Goal: Information Seeking & Learning: Learn about a topic

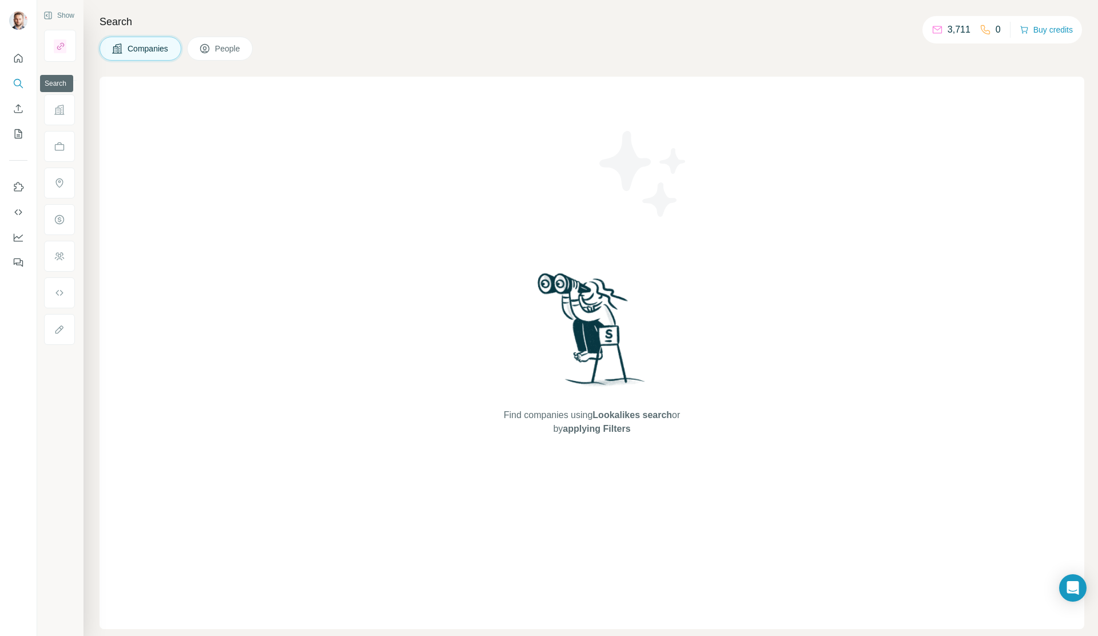
click at [14, 80] on icon "Search" at bounding box center [18, 83] width 11 height 11
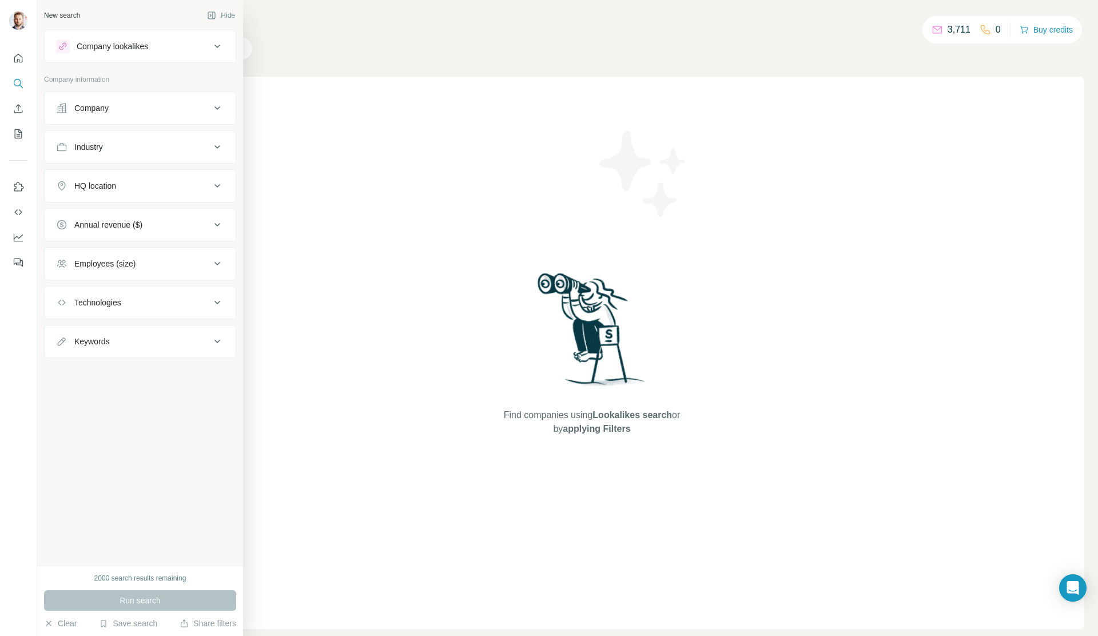
click at [99, 113] on div "Company" at bounding box center [91, 107] width 34 height 11
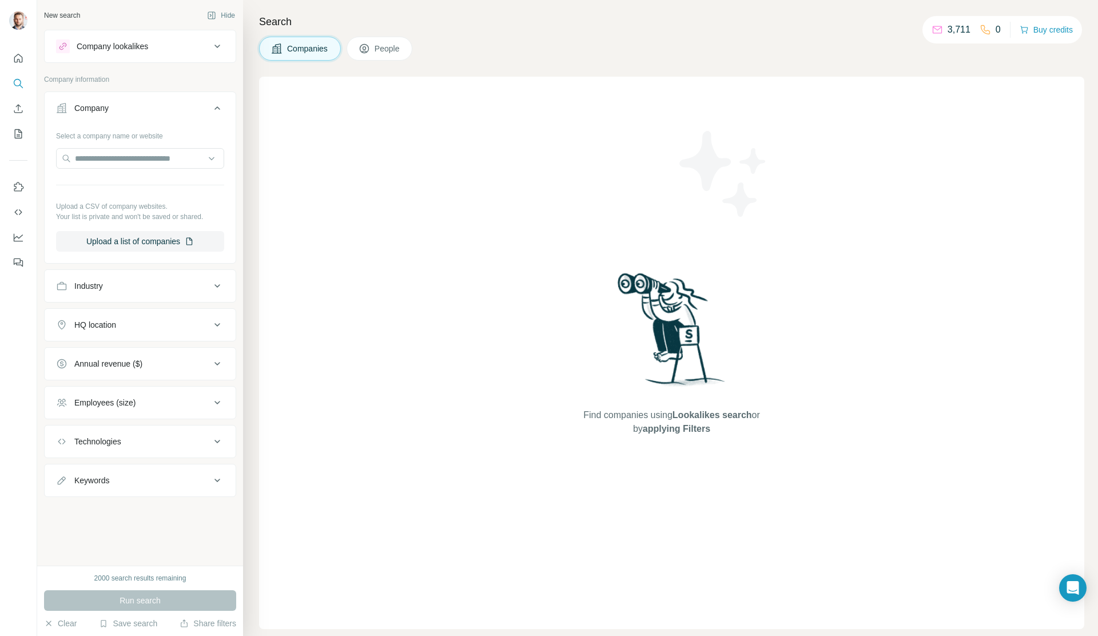
click at [162, 41] on div "Company lookalikes" at bounding box center [133, 46] width 154 height 14
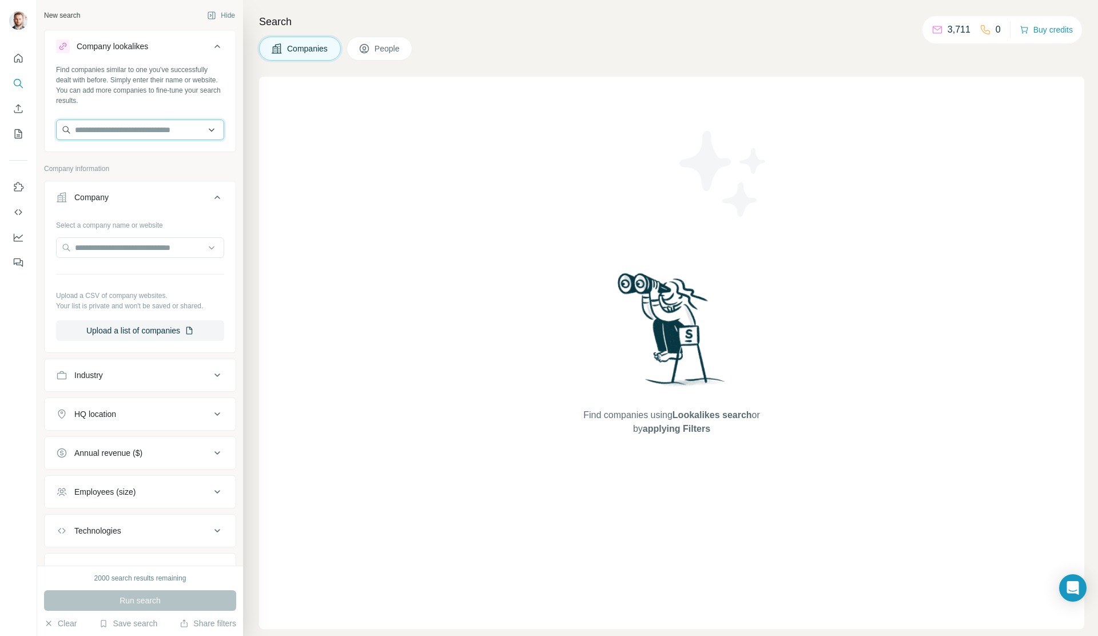
click at [130, 127] on input "text" at bounding box center [140, 130] width 168 height 21
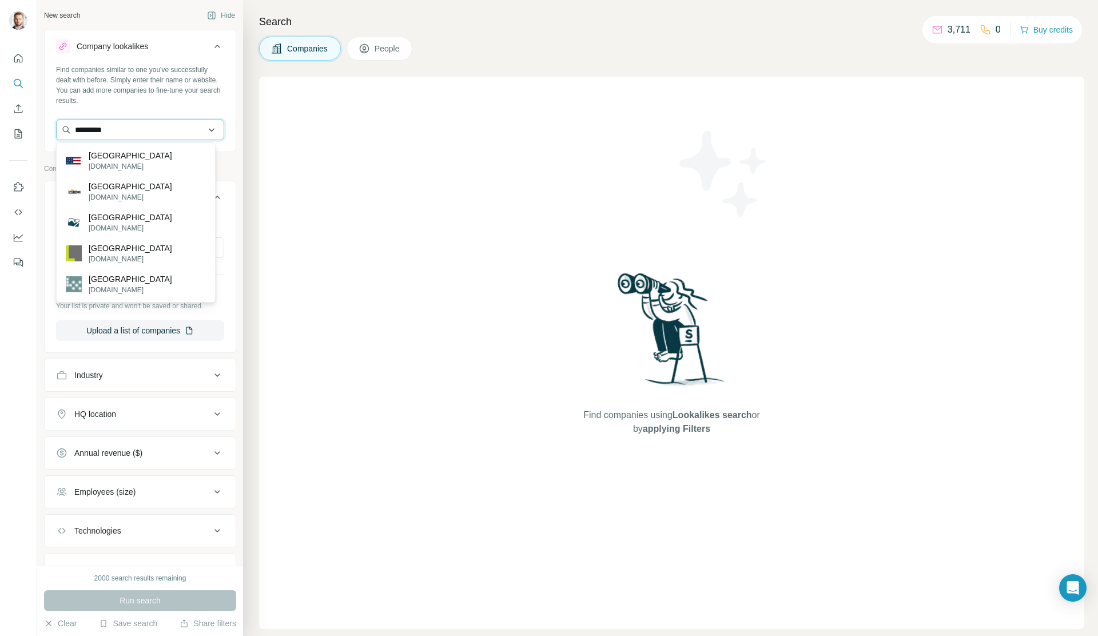
click at [98, 130] on input "*********" at bounding box center [140, 130] width 168 height 21
paste input "**********"
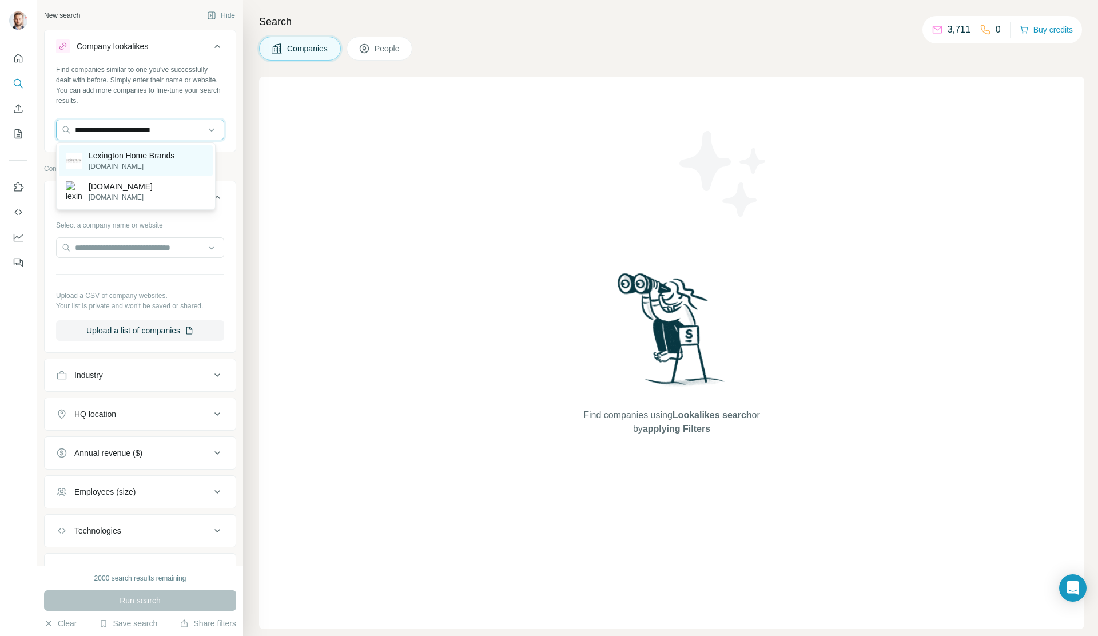
type input "**********"
click at [153, 151] on p "Lexington Home Brands" at bounding box center [132, 155] width 86 height 11
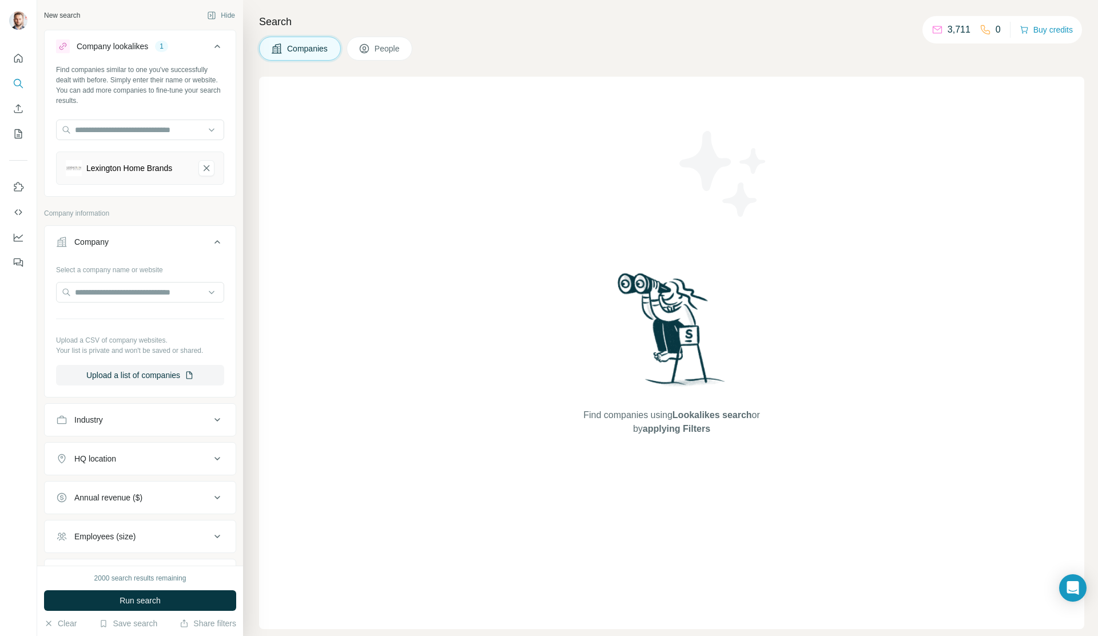
click at [186, 498] on div "Annual revenue ($)" at bounding box center [133, 497] width 154 height 11
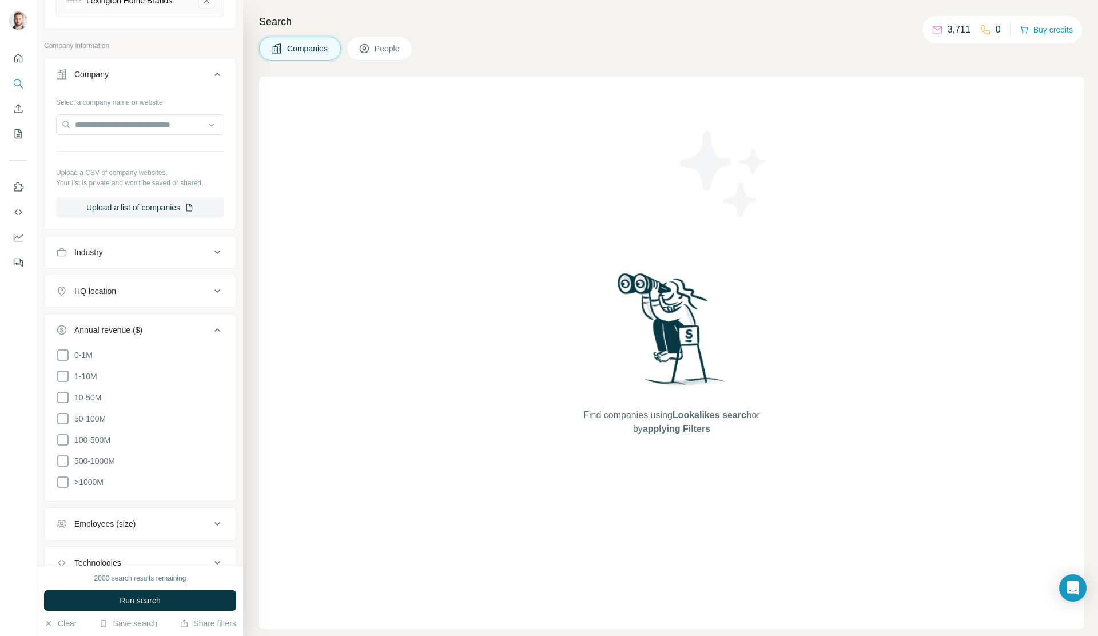
scroll to position [174, 0]
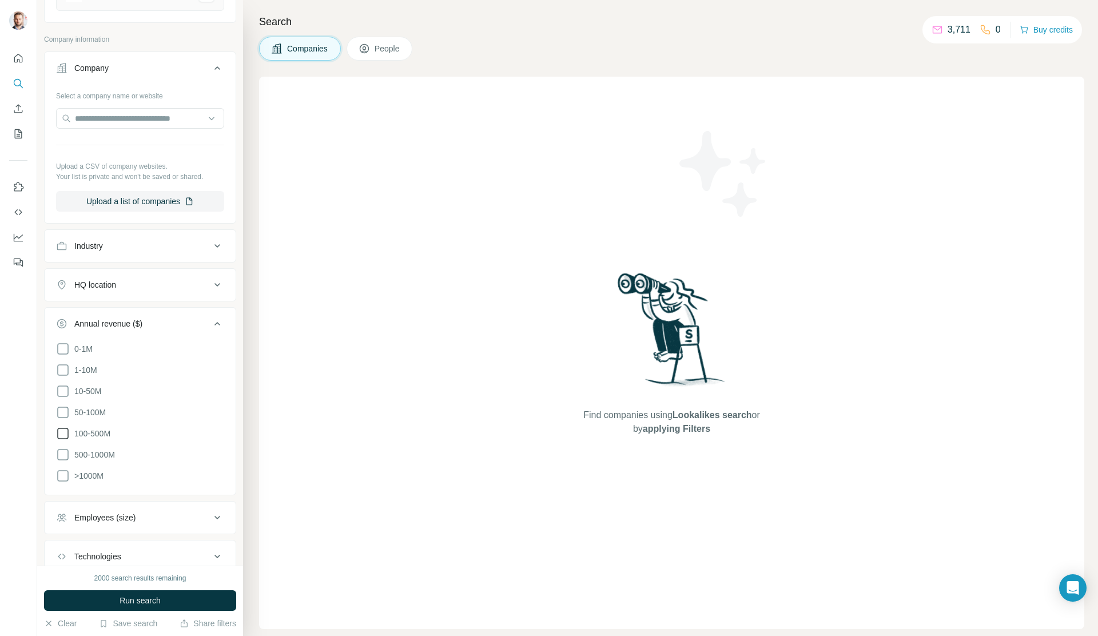
click at [66, 431] on icon at bounding box center [63, 434] width 14 height 14
click at [62, 450] on icon at bounding box center [63, 455] width 14 height 14
click at [65, 476] on icon at bounding box center [63, 476] width 14 height 14
click at [261, 389] on div "Find companies using Lookalikes search or by applying Filters" at bounding box center [671, 353] width 825 height 553
click at [65, 414] on icon at bounding box center [63, 413] width 14 height 14
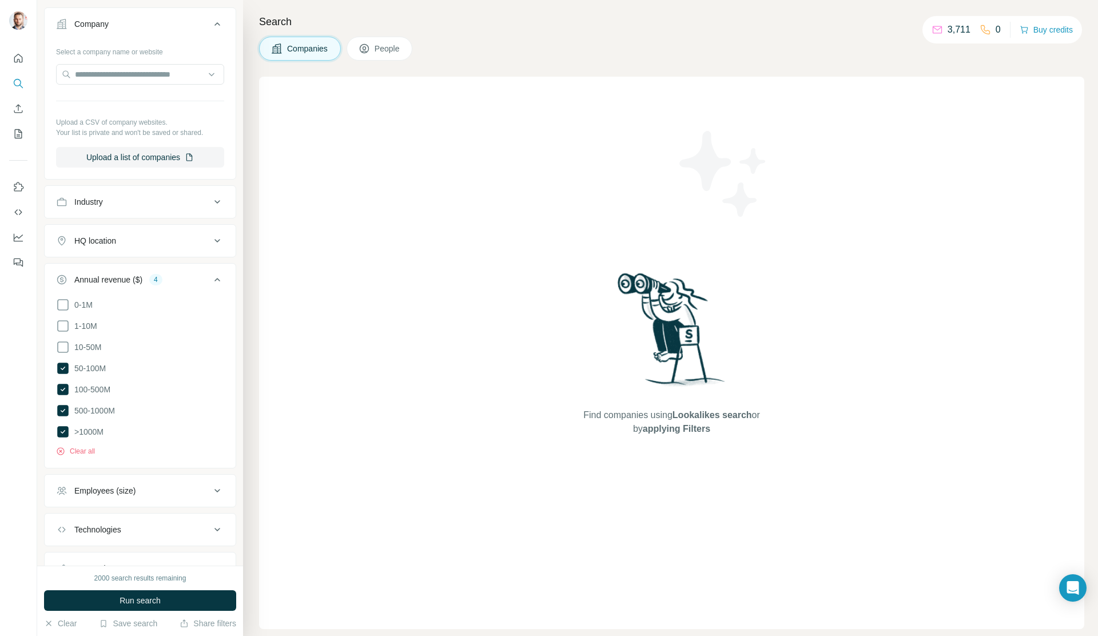
scroll to position [265, 0]
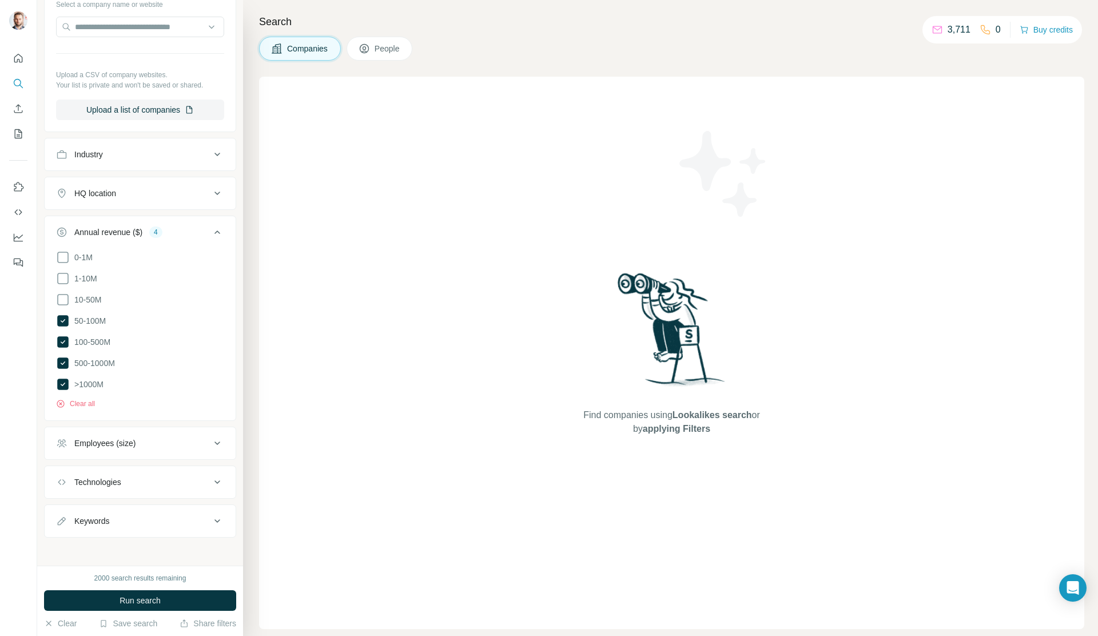
click at [210, 200] on icon at bounding box center [217, 193] width 14 height 14
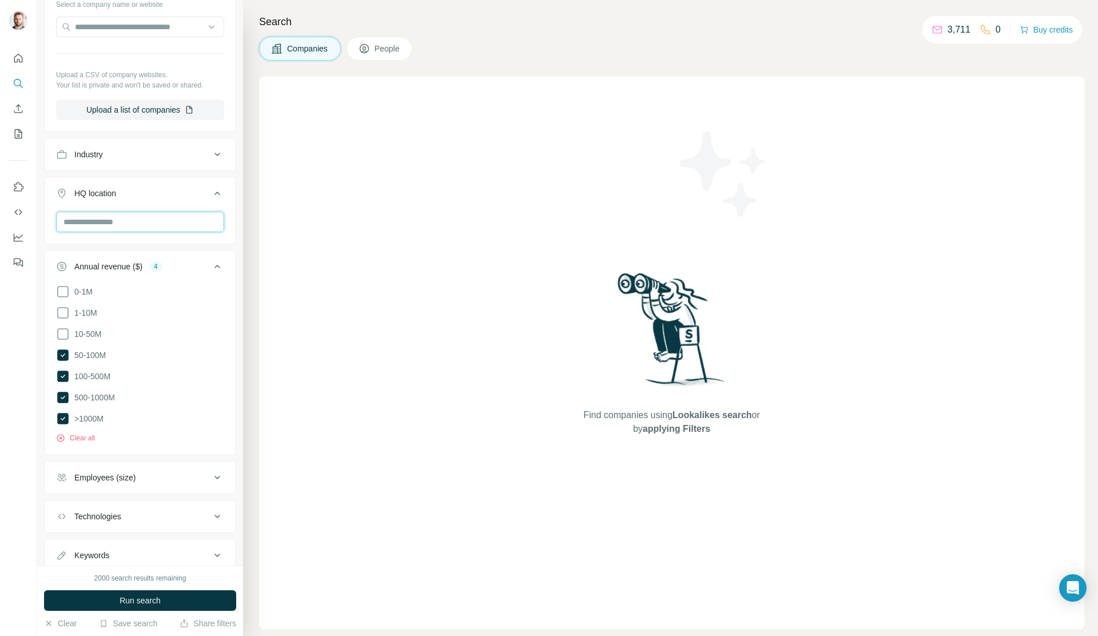
click at [158, 225] on input "text" at bounding box center [140, 222] width 168 height 21
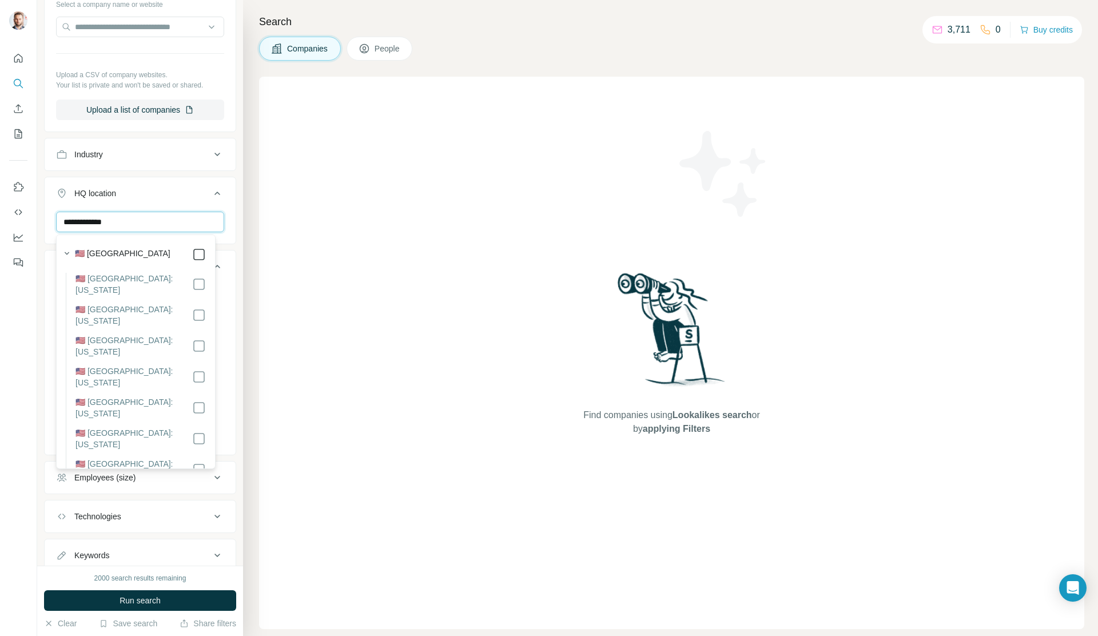
type input "**********"
click at [187, 173] on ul "Company Select a company name or website Upload a CSV of company websites. Your…" at bounding box center [140, 286] width 192 height 653
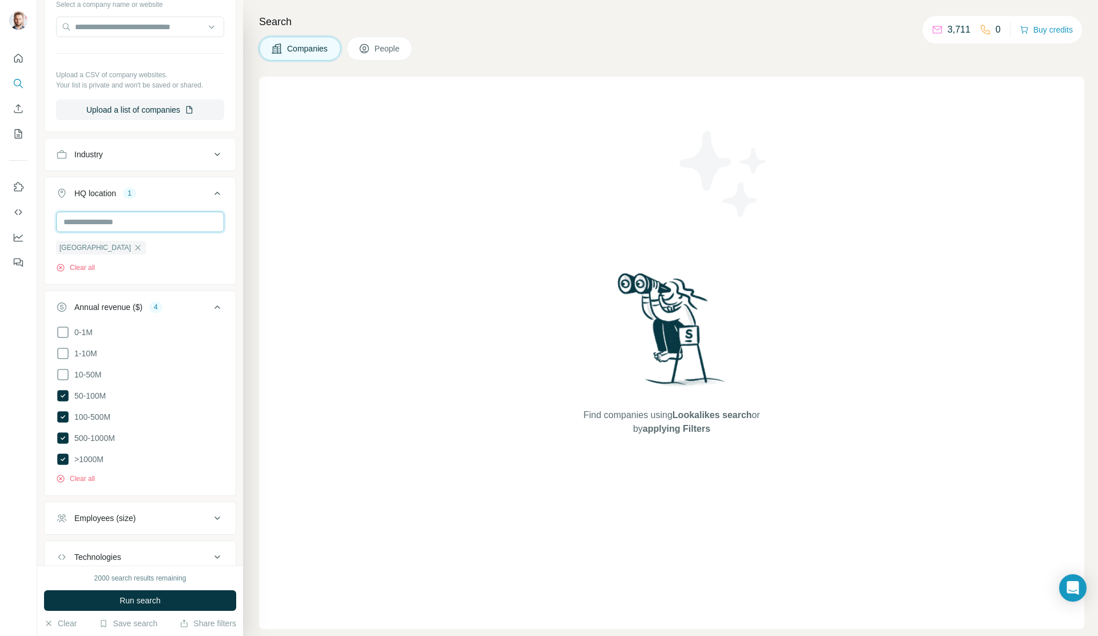
click at [132, 226] on input "text" at bounding box center [140, 222] width 168 height 21
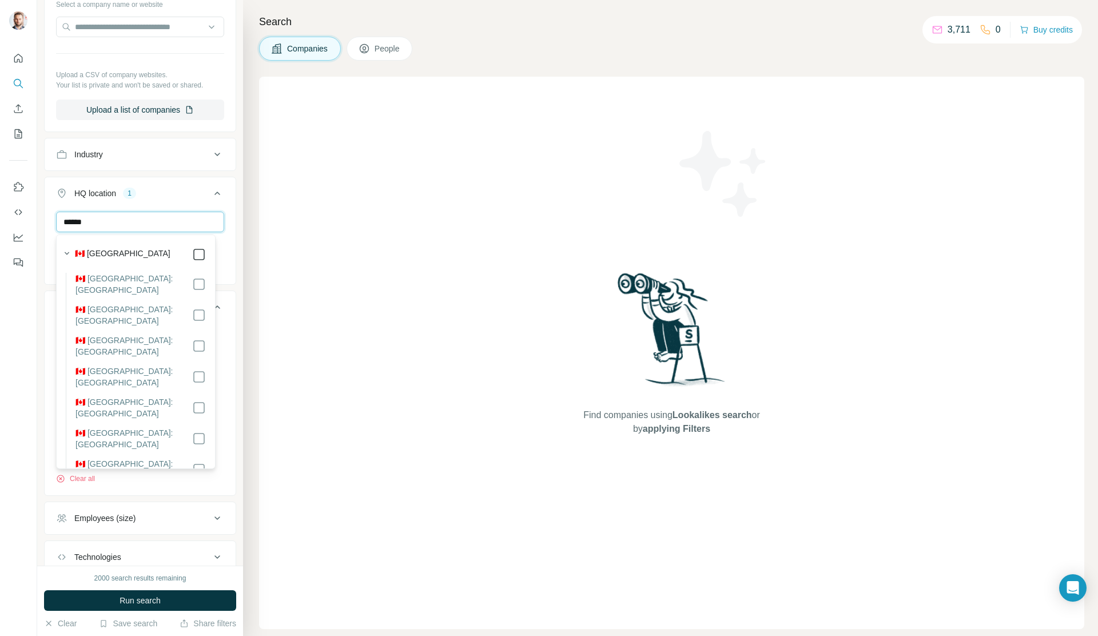
type input "******"
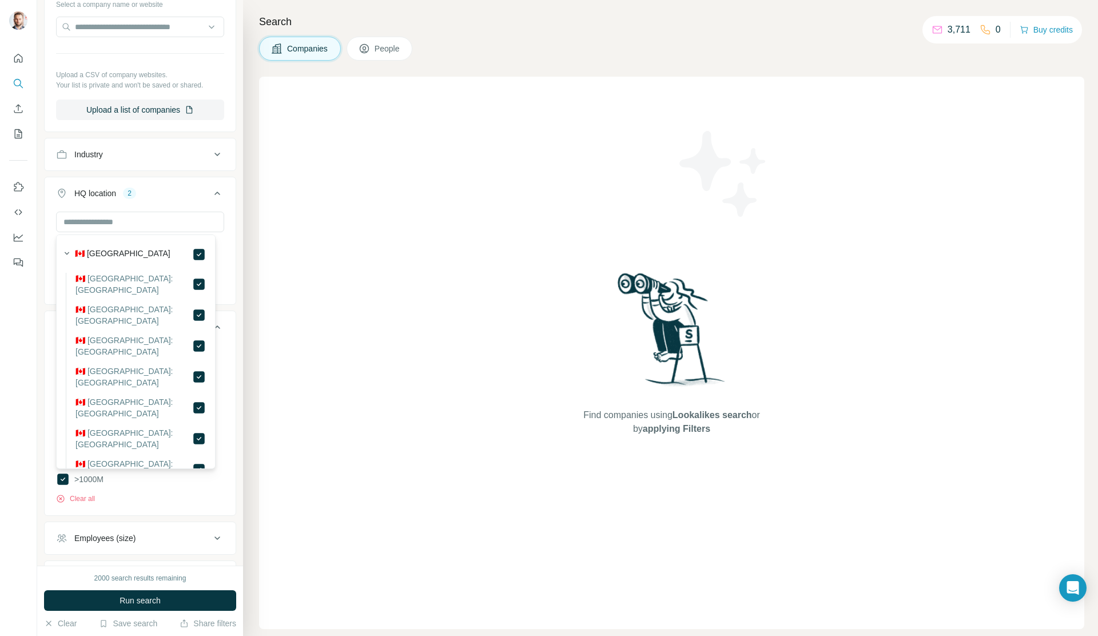
click at [160, 167] on button "Industry" at bounding box center [140, 154] width 191 height 27
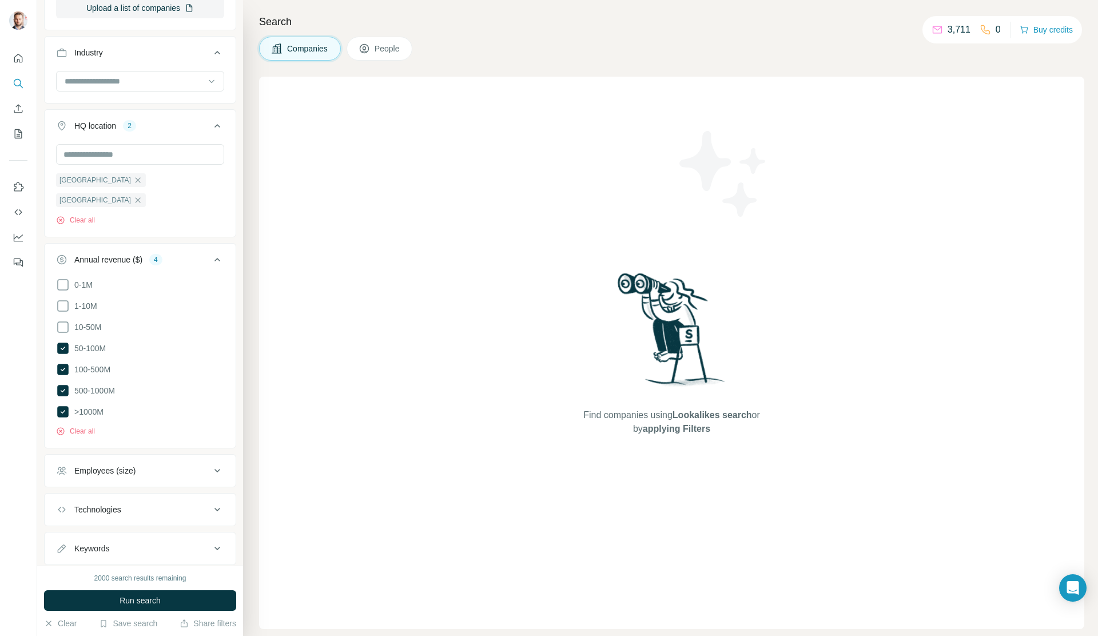
scroll to position [375, 0]
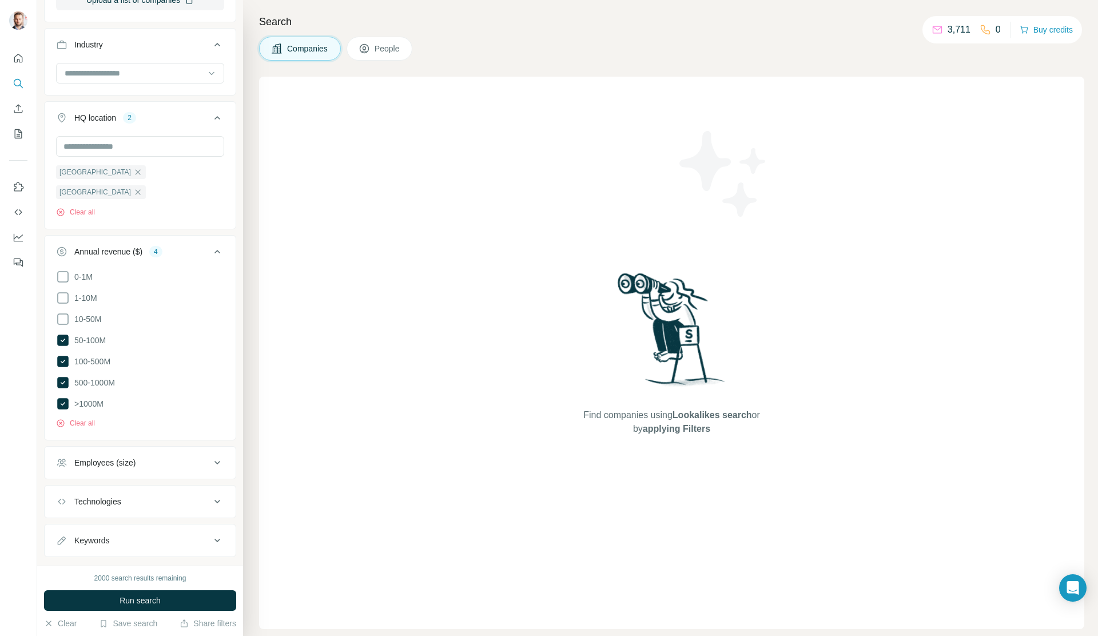
click at [164, 496] on div "Technologies" at bounding box center [133, 501] width 154 height 11
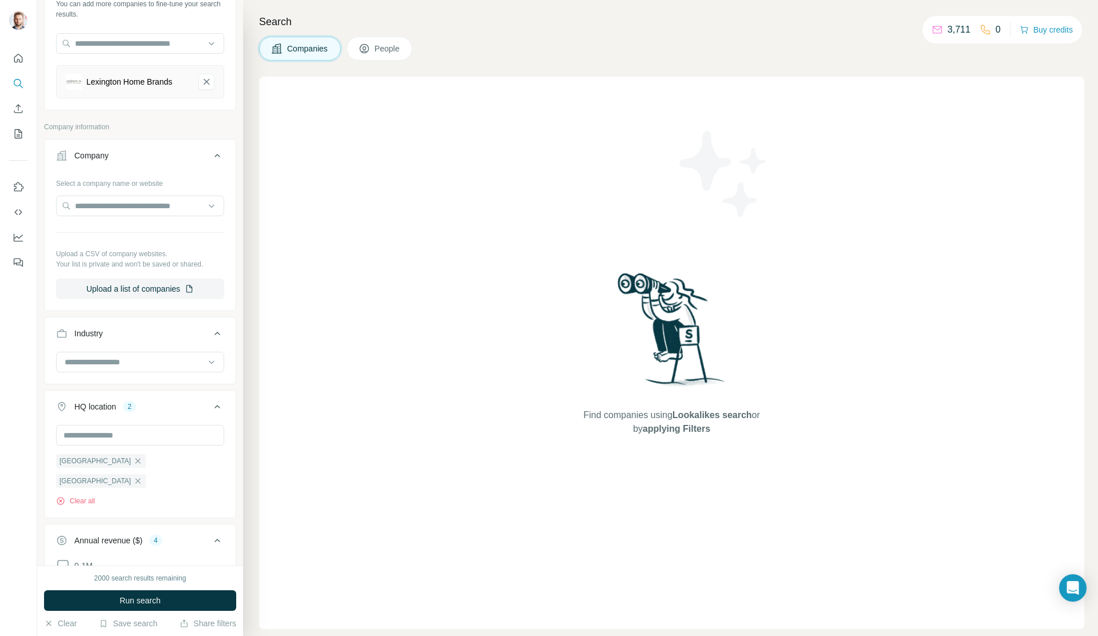
scroll to position [0, 0]
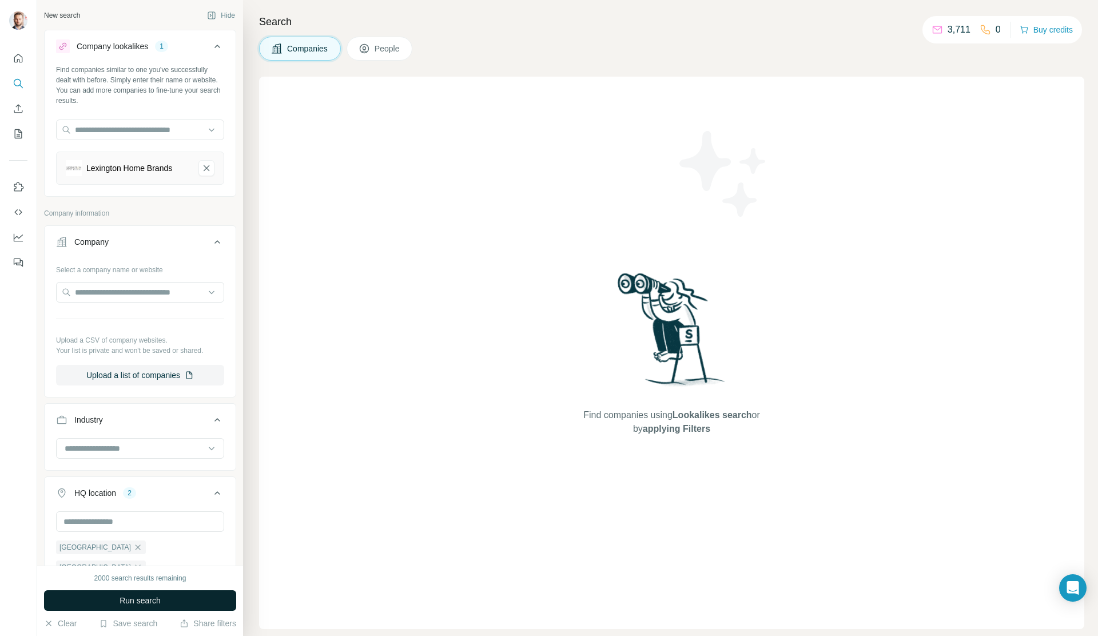
click at [170, 602] on button "Run search" at bounding box center [140, 600] width 192 height 21
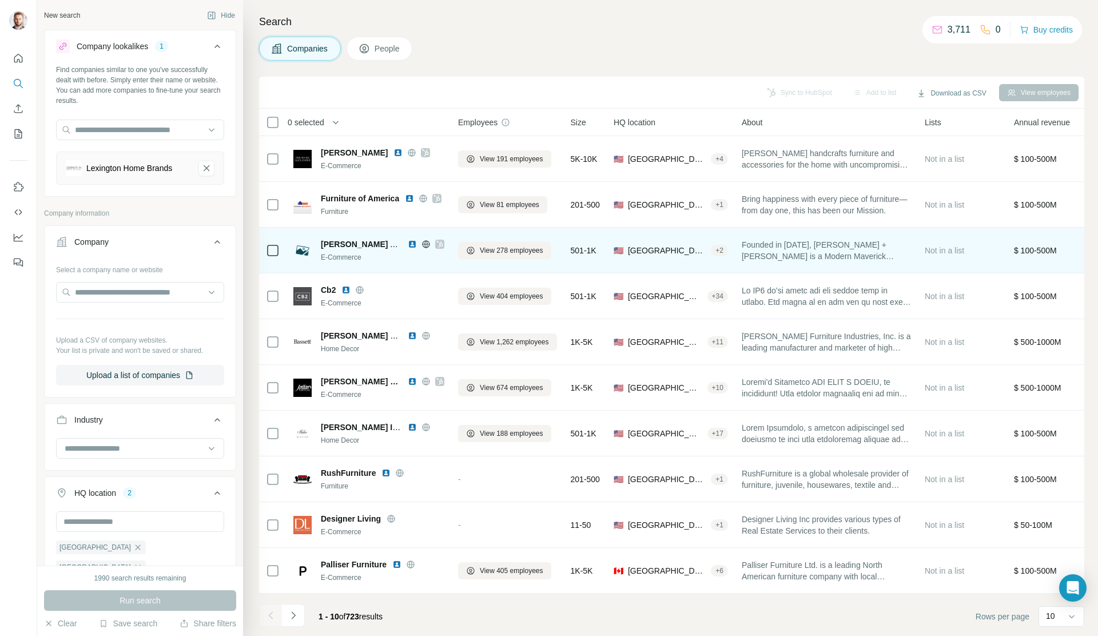
click at [439, 245] on icon at bounding box center [439, 244] width 6 height 7
click at [412, 244] on img at bounding box center [412, 244] width 9 height 9
